Goal: Task Accomplishment & Management: Manage account settings

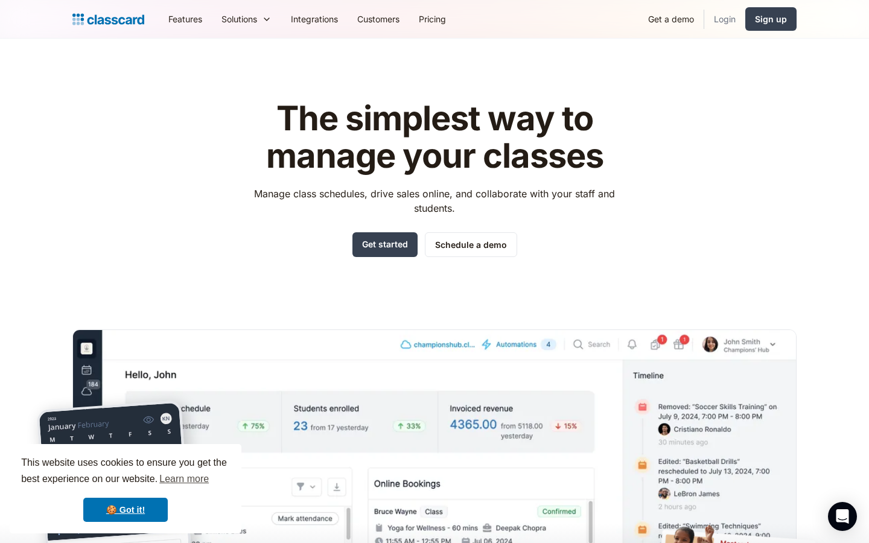
click at [727, 20] on link "Login" at bounding box center [724, 18] width 41 height 27
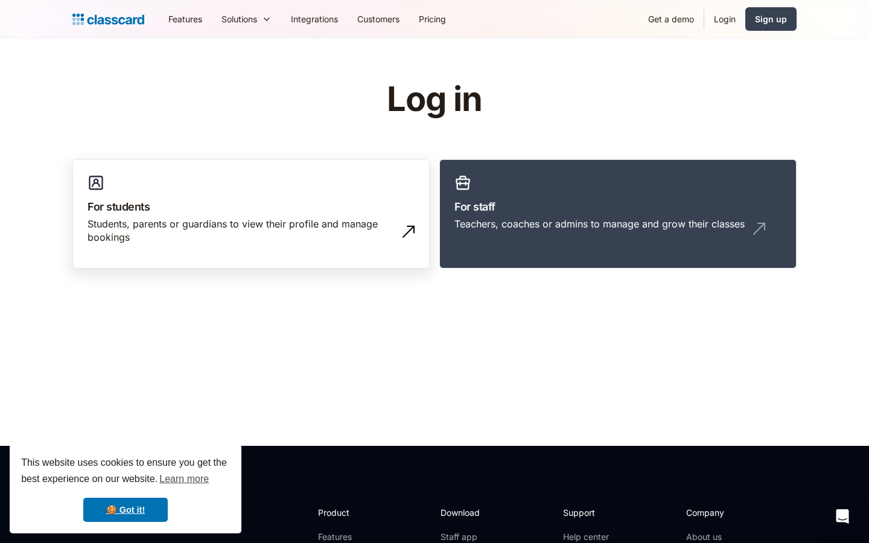
click at [233, 247] on div "Students, parents or guardians to view their profile and manage bookings" at bounding box center [250, 235] width 327 height 37
